Goal: Find specific page/section: Find specific page/section

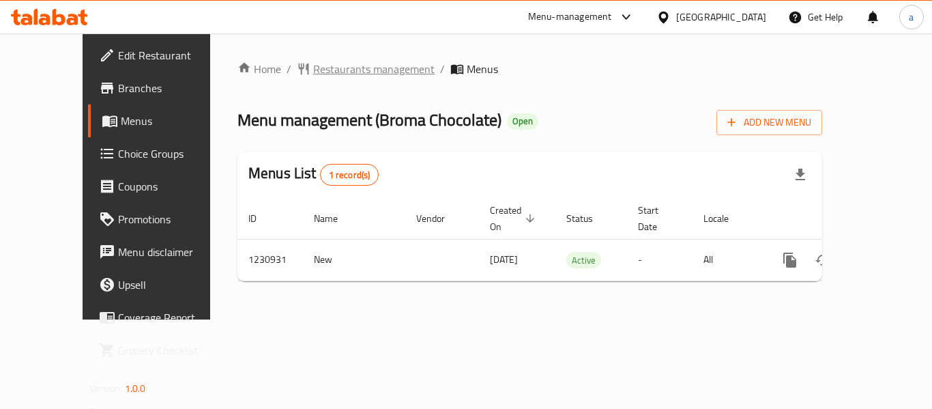
click at [316, 66] on span "Restaurants management" at bounding box center [373, 69] width 121 height 16
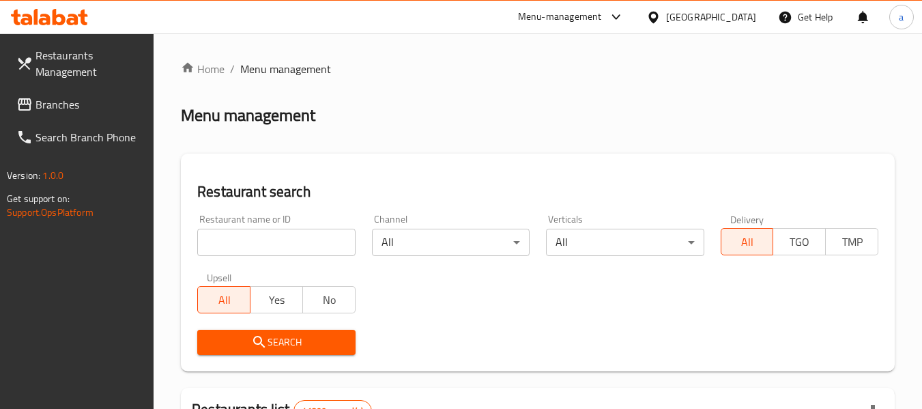
click at [302, 242] on input "search" at bounding box center [276, 242] width 158 height 27
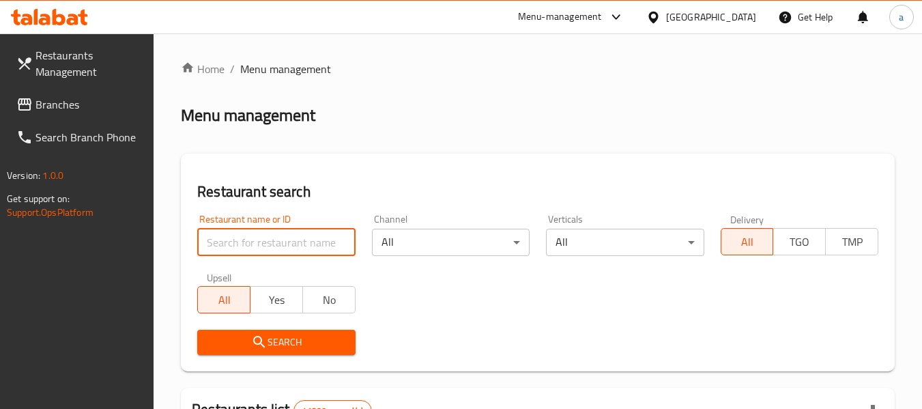
paste input "677300"
type input "677300"
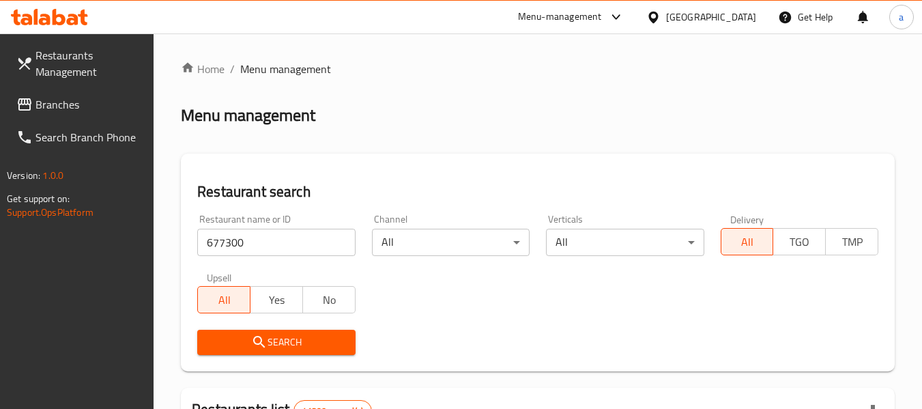
click at [318, 338] on span "Search" at bounding box center [276, 342] width 136 height 17
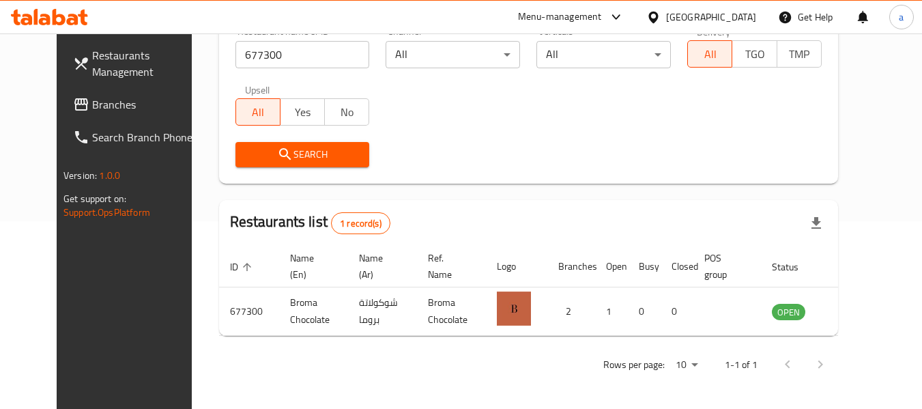
scroll to position [188, 0]
click at [62, 91] on link "Branches" at bounding box center [136, 104] width 149 height 33
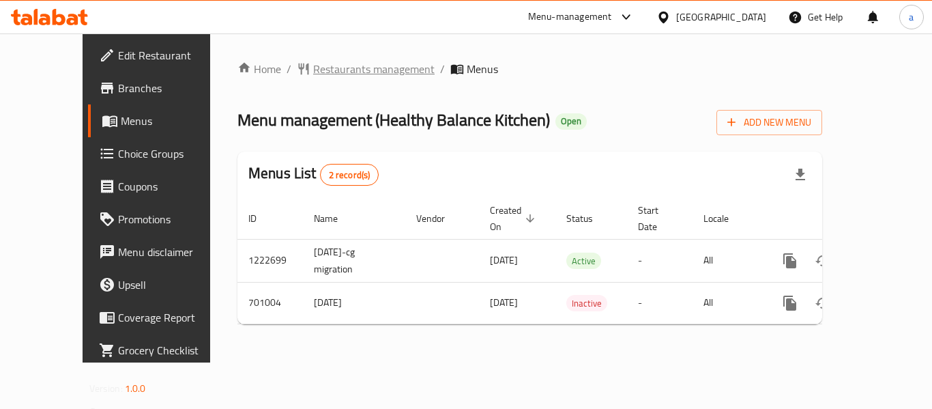
click at [313, 71] on span "Restaurants management" at bounding box center [373, 69] width 121 height 16
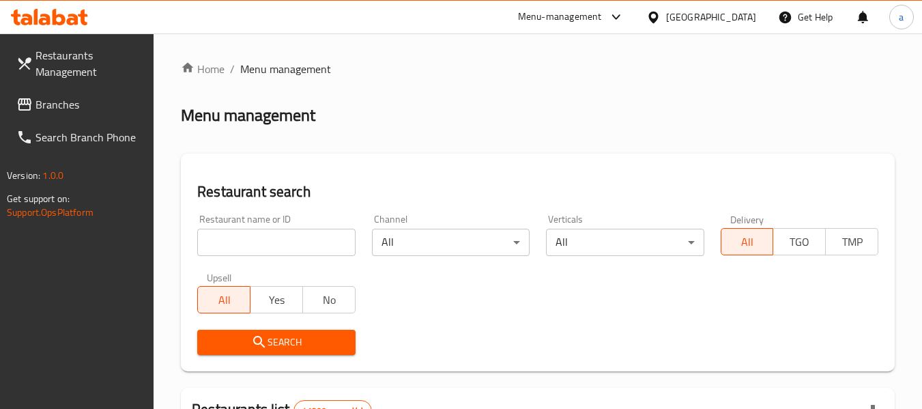
drag, startPoint x: 288, startPoint y: 246, endPoint x: 285, endPoint y: 270, distance: 24.7
click at [288, 246] on input "search" at bounding box center [276, 242] width 158 height 27
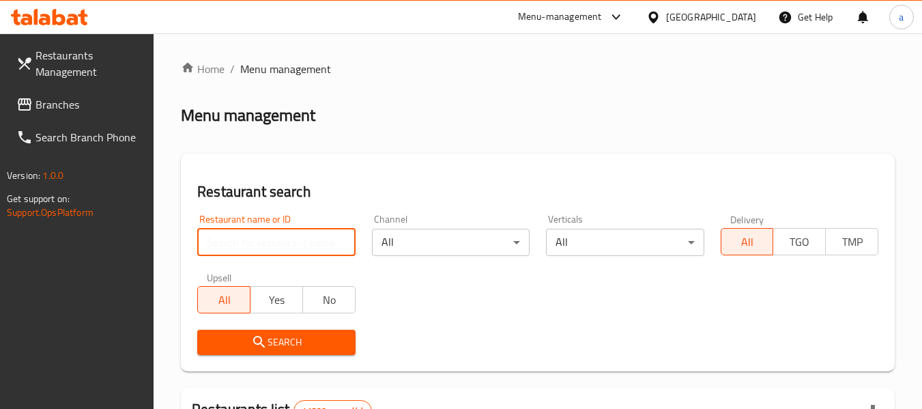
paste input "644301"
type input "644301"
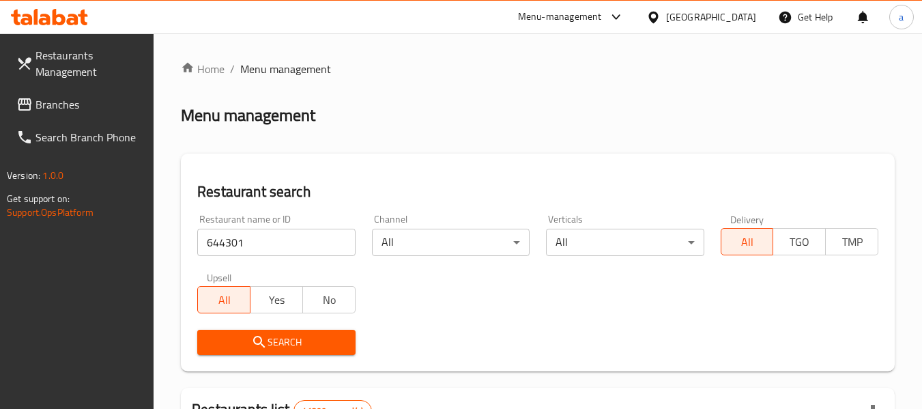
click at [297, 339] on span "Search" at bounding box center [276, 342] width 136 height 17
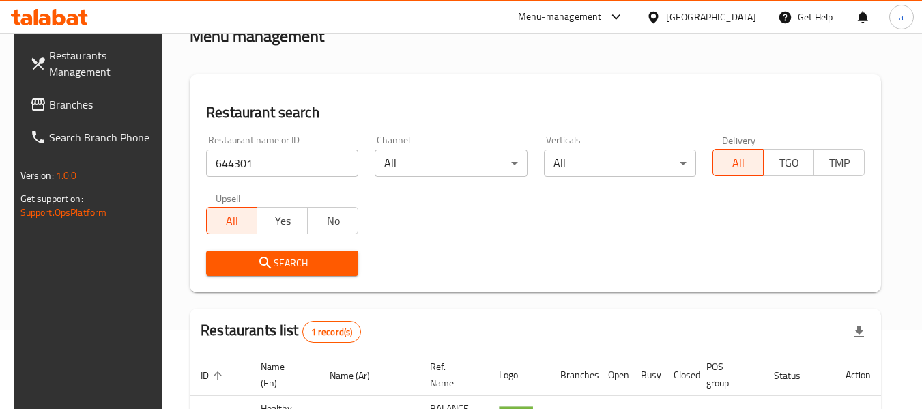
scroll to position [200, 0]
